Goal: Use online tool/utility: Utilize a website feature to perform a specific function

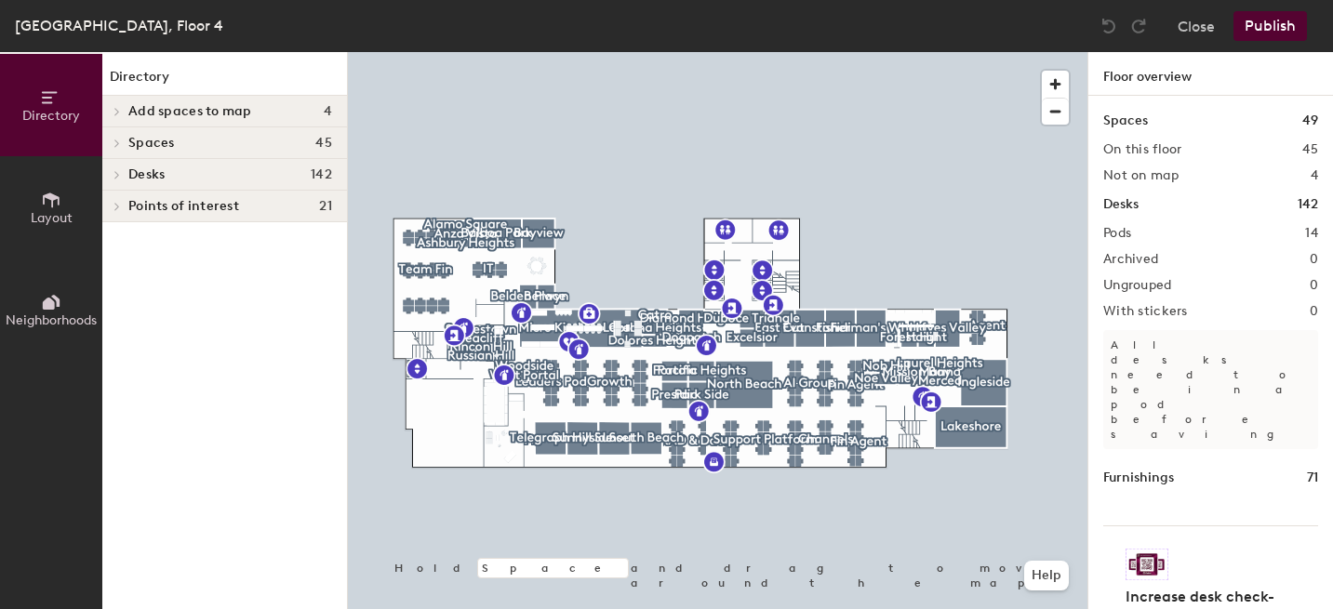
click at [47, 205] on icon at bounding box center [51, 200] width 20 height 20
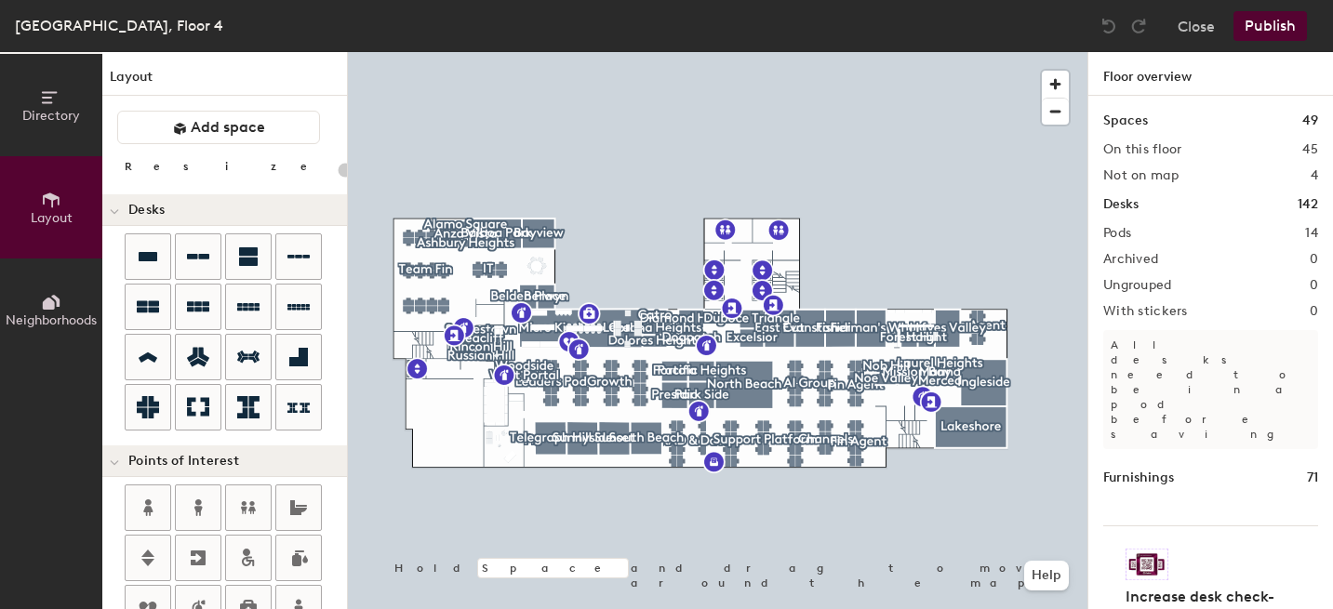
scroll to position [216, 0]
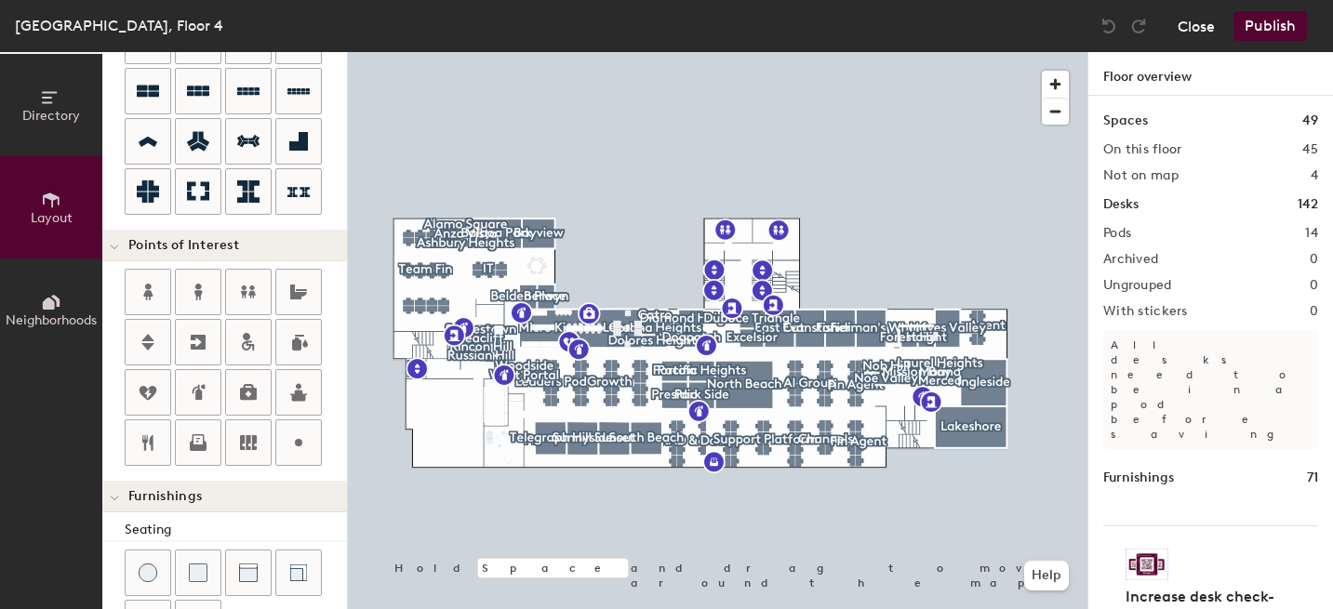
click at [1202, 30] on button "Close" at bounding box center [1196, 26] width 37 height 30
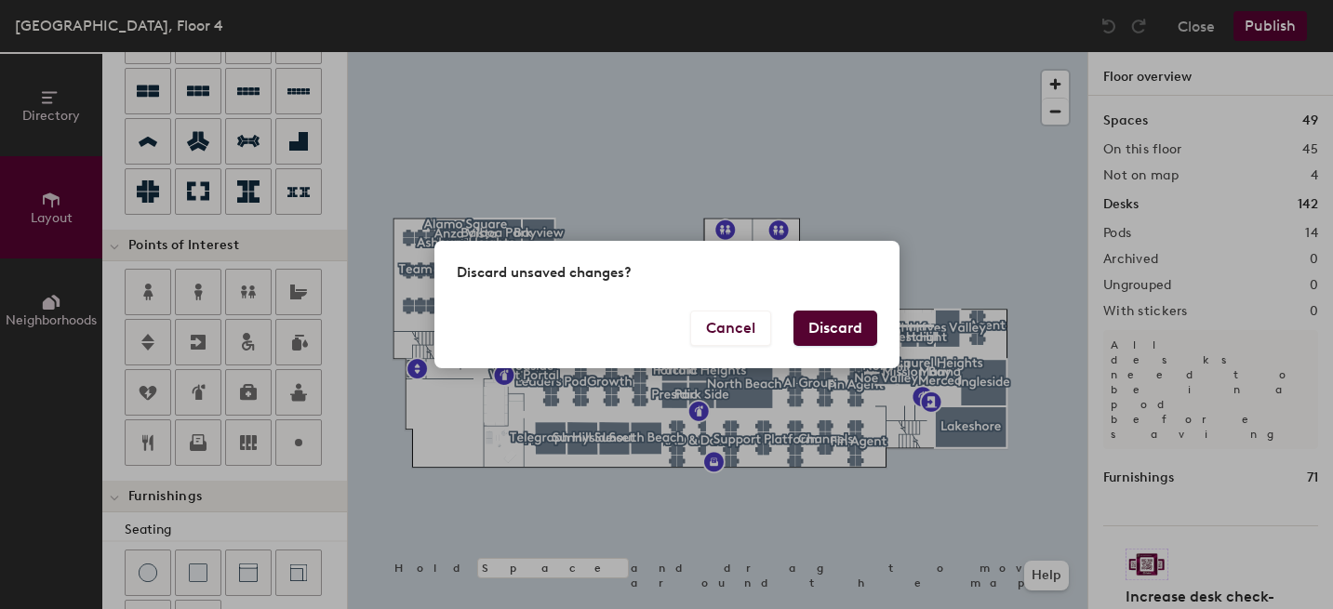
click at [851, 318] on button "Discard" at bounding box center [835, 328] width 84 height 35
type input "20"
